Goal: Task Accomplishment & Management: Use online tool/utility

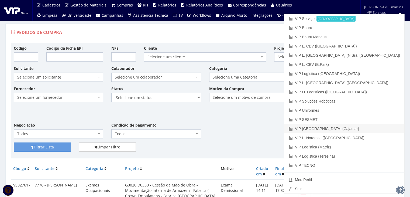
click at [383, 130] on link "VIP [GEOGRAPHIC_DATA] (Cajamar)" at bounding box center [344, 128] width 120 height 9
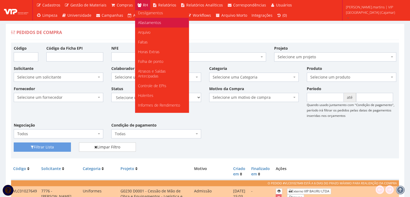
scroll to position [67, 0]
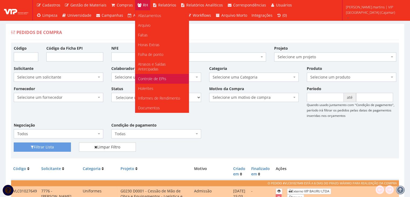
click at [155, 77] on span "Controle de EPIs" at bounding box center [152, 78] width 28 height 5
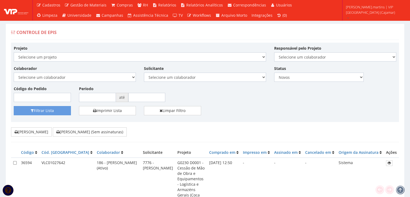
click at [108, 71] on div "Colaborador Selecione um colaborador 95 - ADRIANE NEVES JESUS 76 - ADRIANO SILV…" at bounding box center [75, 74] width 130 height 16
click at [107, 74] on span "Selecione um colaborador" at bounding box center [73, 76] width 112 height 5
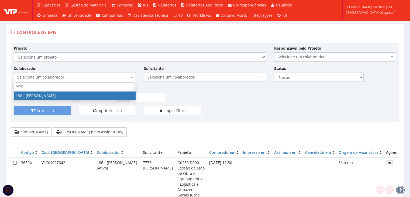
type input "kaio"
select select "4084"
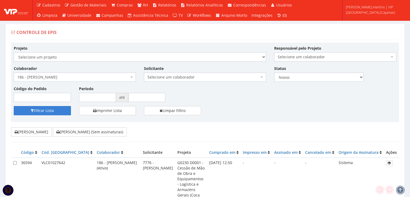
click at [45, 109] on button "Filtrar Lista" at bounding box center [42, 110] width 57 height 9
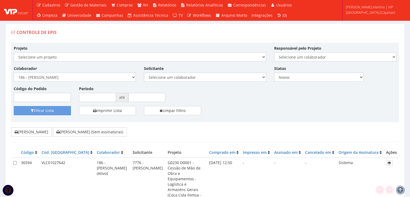
scroll to position [36, 0]
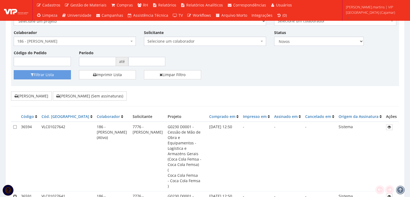
click at [13, 194] on input "checkbox" at bounding box center [15, 196] width 4 height 4
checkbox input "true"
click at [13, 125] on input "checkbox" at bounding box center [15, 127] width 4 height 4
checkbox input "true"
click at [75, 93] on button "Imprimir Fichas (Sem assinaturas)" at bounding box center [90, 95] width 74 height 9
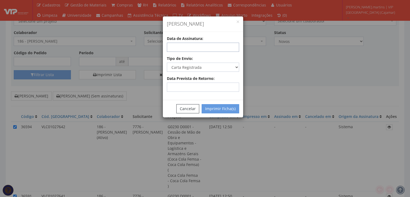
click at [194, 45] on input "text" at bounding box center [203, 47] width 72 height 9
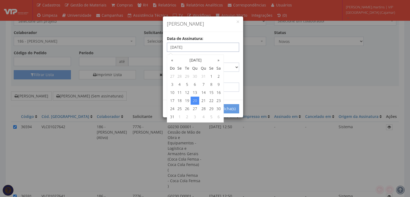
type input "20/08/2025"
click at [235, 54] on div "Data de Assinatura: 20/08/2025" at bounding box center [203, 46] width 80 height 20
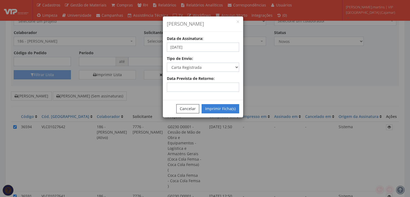
click at [218, 109] on button "Imprimir Ficha(s)" at bounding box center [220, 108] width 37 height 9
select select "2"
click at [184, 109] on button "Cancelar" at bounding box center [187, 108] width 23 height 9
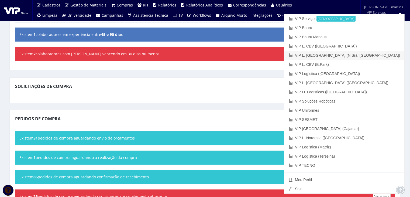
scroll to position [36, 0]
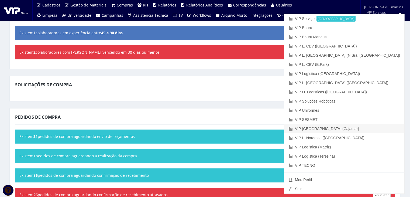
click at [370, 126] on link "VIP [GEOGRAPHIC_DATA] (Cajamar)" at bounding box center [344, 128] width 120 height 9
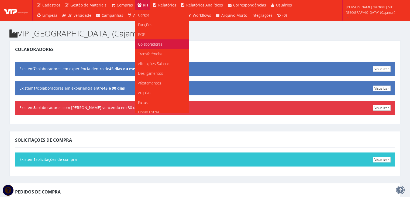
click at [146, 41] on link "Colaboradores" at bounding box center [161, 44] width 53 height 10
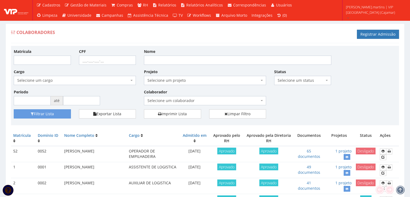
click at [179, 98] on span "Selecione um colaborador" at bounding box center [204, 100] width 112 height 5
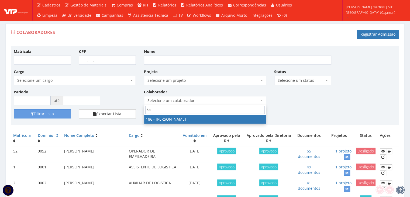
type input "kaio"
select select "4084"
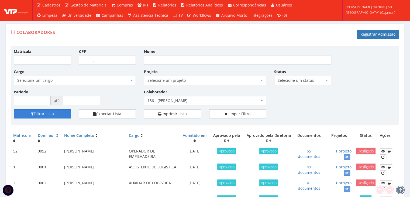
click at [46, 112] on button "Filtrar Lista" at bounding box center [42, 113] width 57 height 9
